Goal: Task Accomplishment & Management: Manage account settings

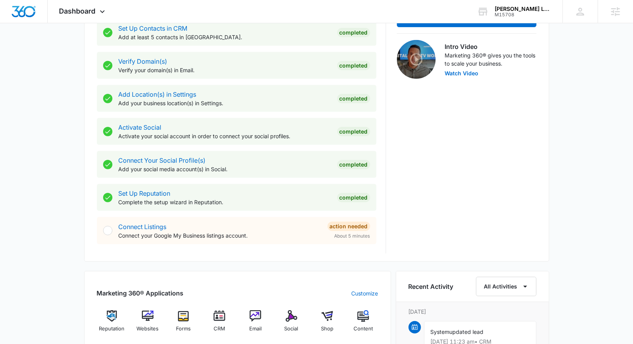
scroll to position [313, 0]
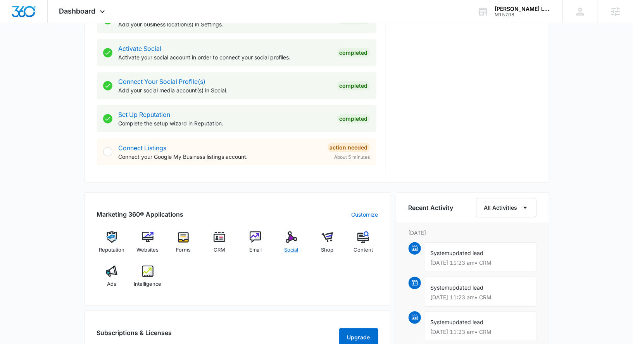
click at [292, 238] on img at bounding box center [292, 237] width 12 height 12
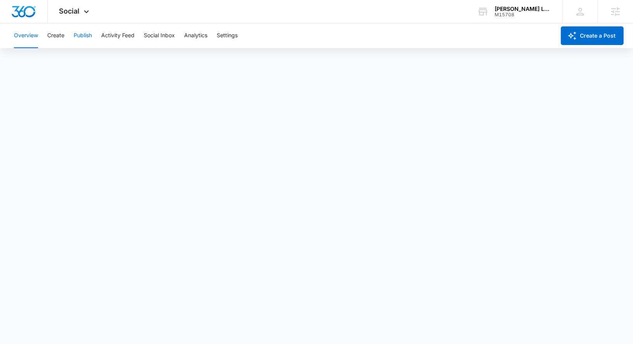
click at [90, 41] on button "Publish" at bounding box center [83, 35] width 18 height 25
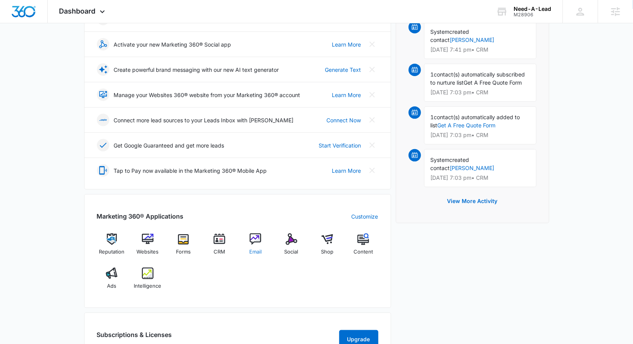
scroll to position [160, 0]
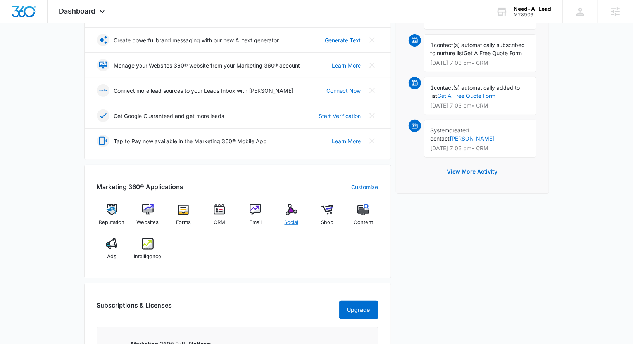
click at [295, 215] on div "Social" at bounding box center [291, 218] width 30 height 28
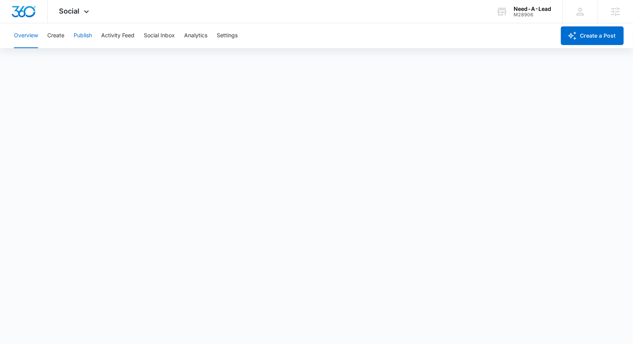
click at [80, 42] on button "Publish" at bounding box center [83, 35] width 18 height 25
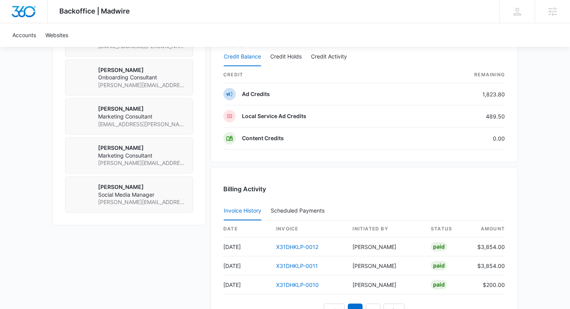
scroll to position [654, 0]
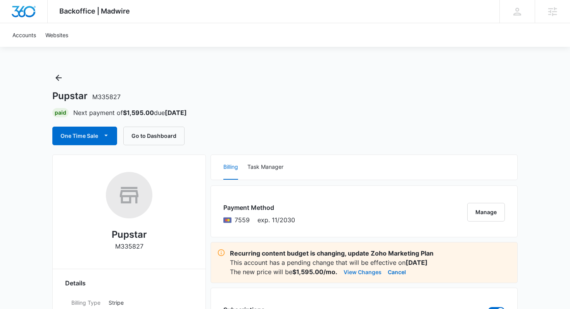
click at [365, 276] on button "View Changes" at bounding box center [363, 272] width 38 height 9
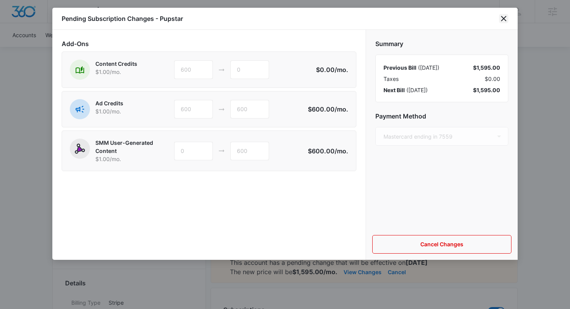
click at [501, 21] on icon "close" at bounding box center [503, 18] width 9 height 9
